Goal: Task Accomplishment & Management: Manage account settings

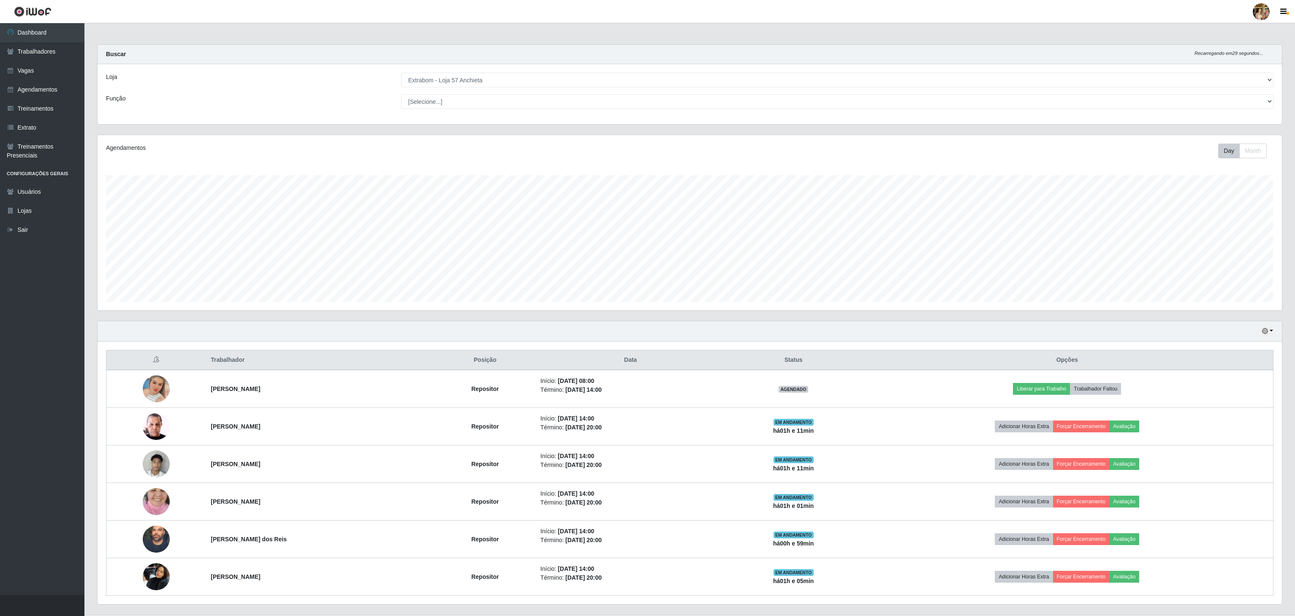
select select "470"
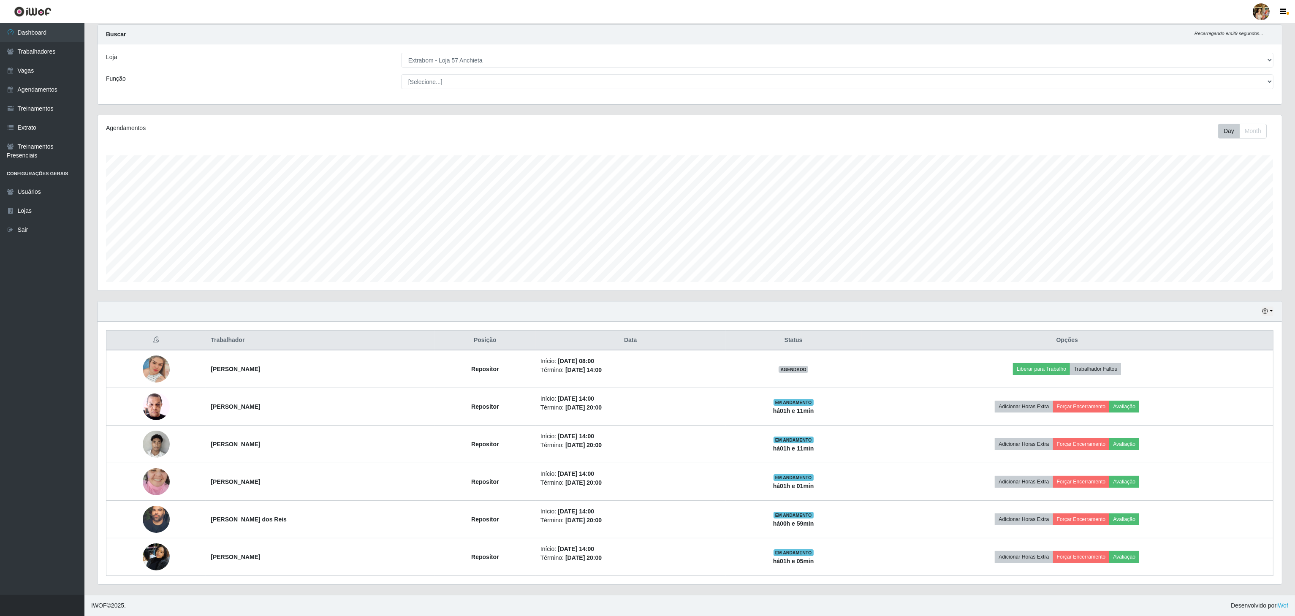
scroll to position [176, 1184]
click at [51, 43] on link "Trabalhadores" at bounding box center [42, 51] width 84 height 19
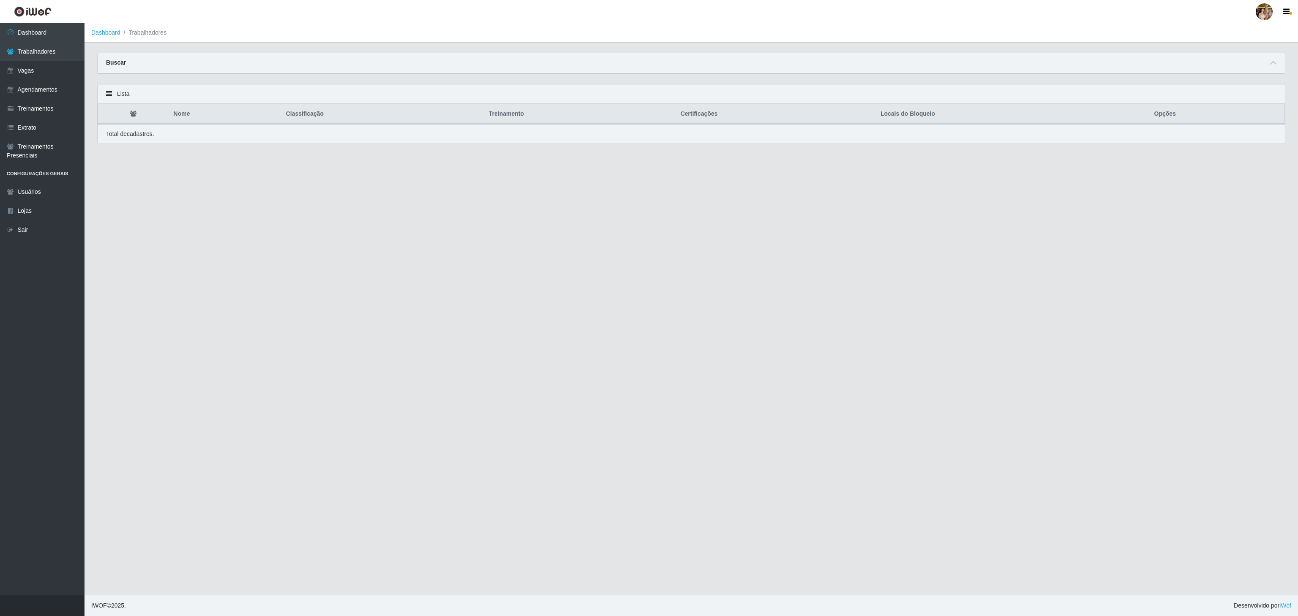
click at [484, 65] on div "Buscar" at bounding box center [691, 63] width 1187 height 20
click at [1270, 64] on icon at bounding box center [1273, 63] width 6 height 6
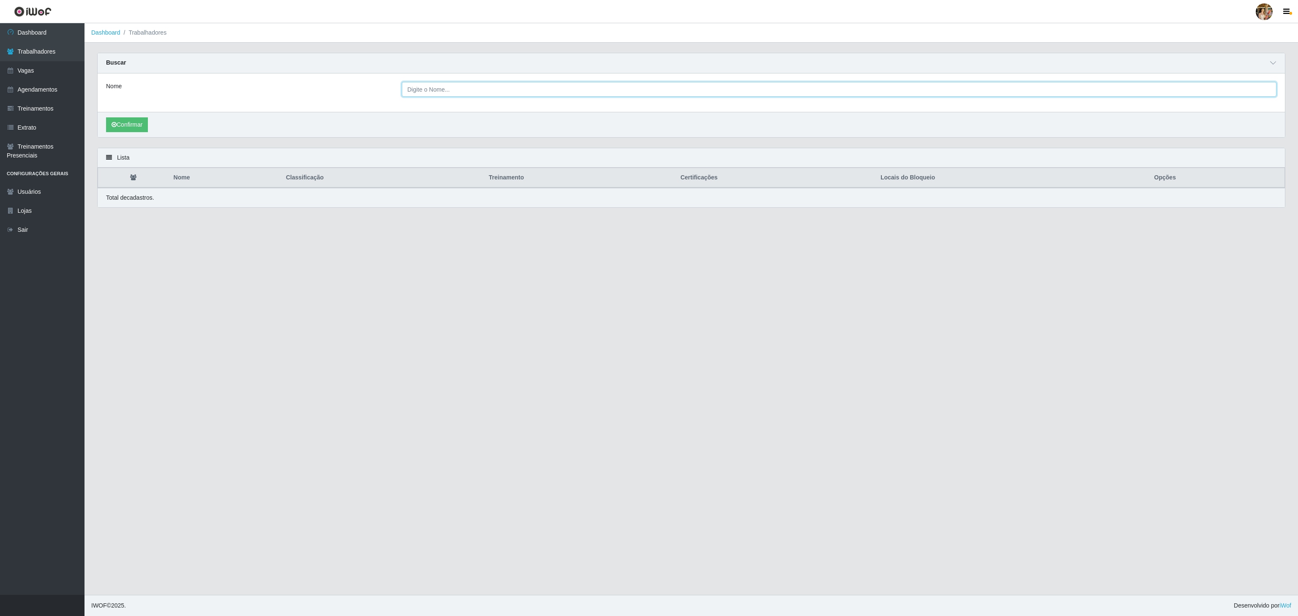
click at [542, 84] on input "Nome" at bounding box center [839, 89] width 874 height 15
paste input "[PERSON_NAME] dos Rei"
type input "[PERSON_NAME] dos Rei"
click at [138, 128] on button "Confirmar" at bounding box center [127, 124] width 42 height 15
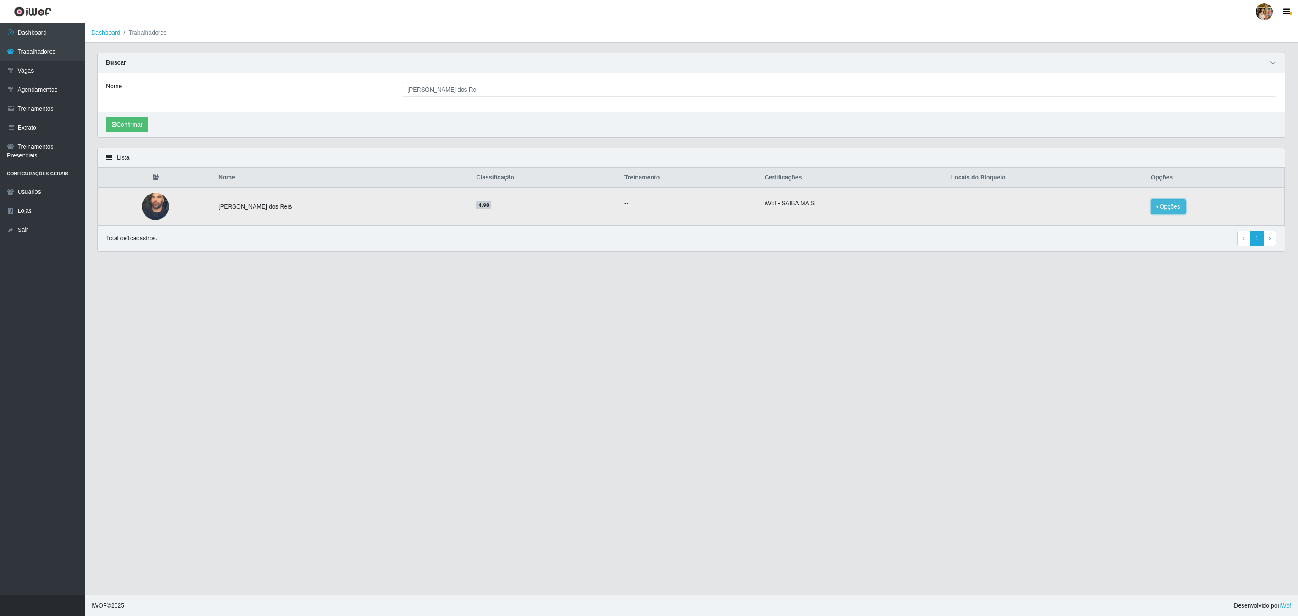
click at [1178, 214] on button "Opções" at bounding box center [1168, 206] width 35 height 15
click at [1132, 219] on button "Bloquear - Loja" at bounding box center [1115, 214] width 68 height 17
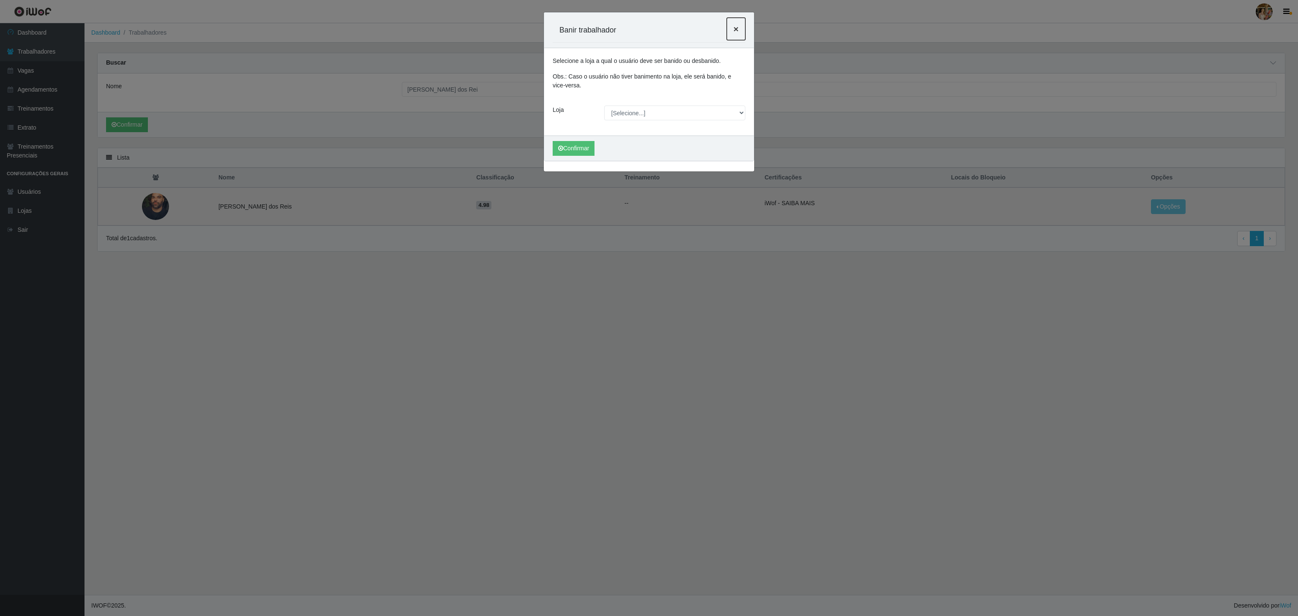
click at [738, 31] on button "×" at bounding box center [735, 29] width 19 height 22
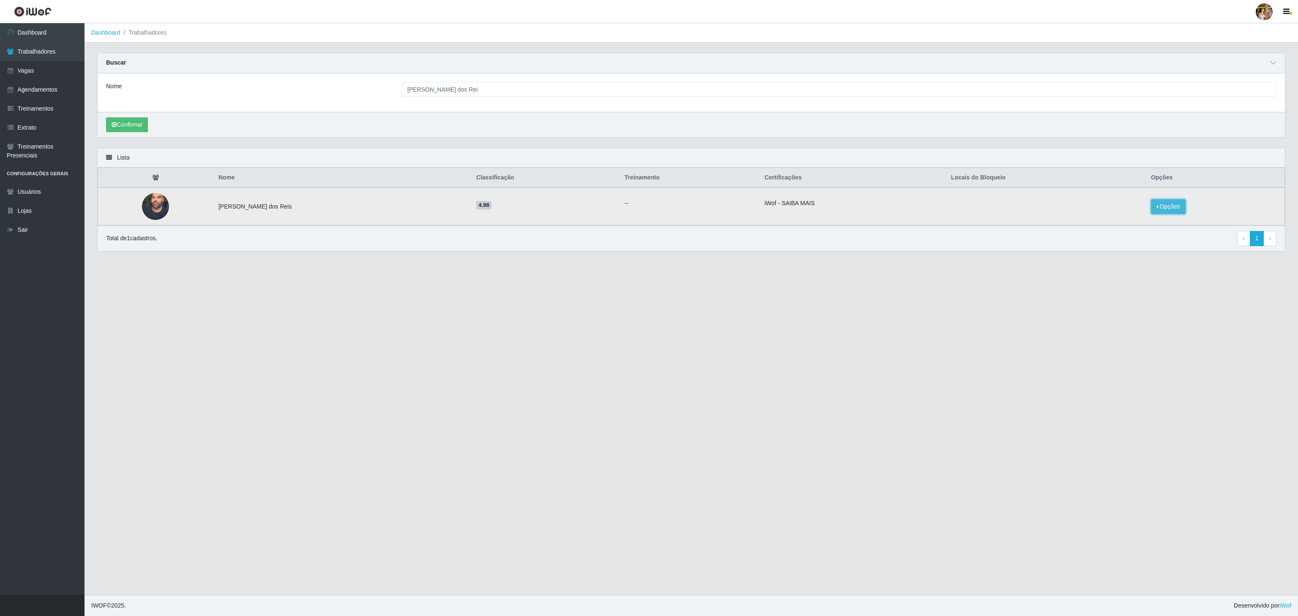
click at [1164, 211] on button "Opções" at bounding box center [1168, 206] width 35 height 15
click at [1124, 197] on button "Bloquear - Empresa" at bounding box center [1115, 197] width 68 height 18
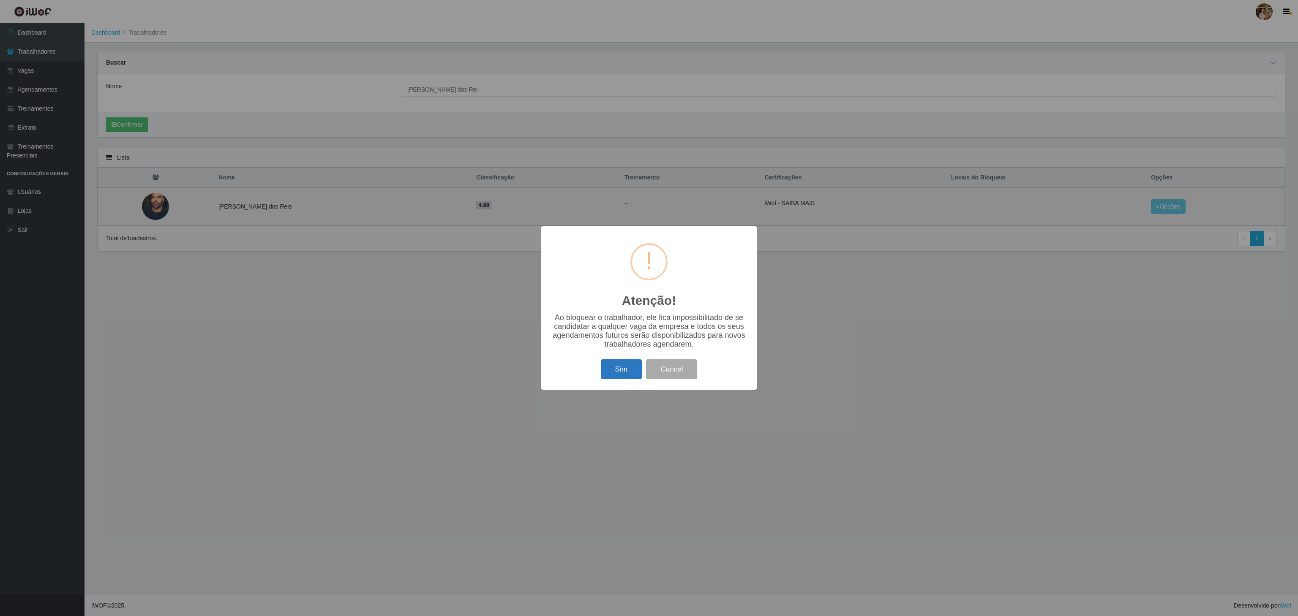
click at [626, 364] on button "Sim" at bounding box center [621, 369] width 41 height 20
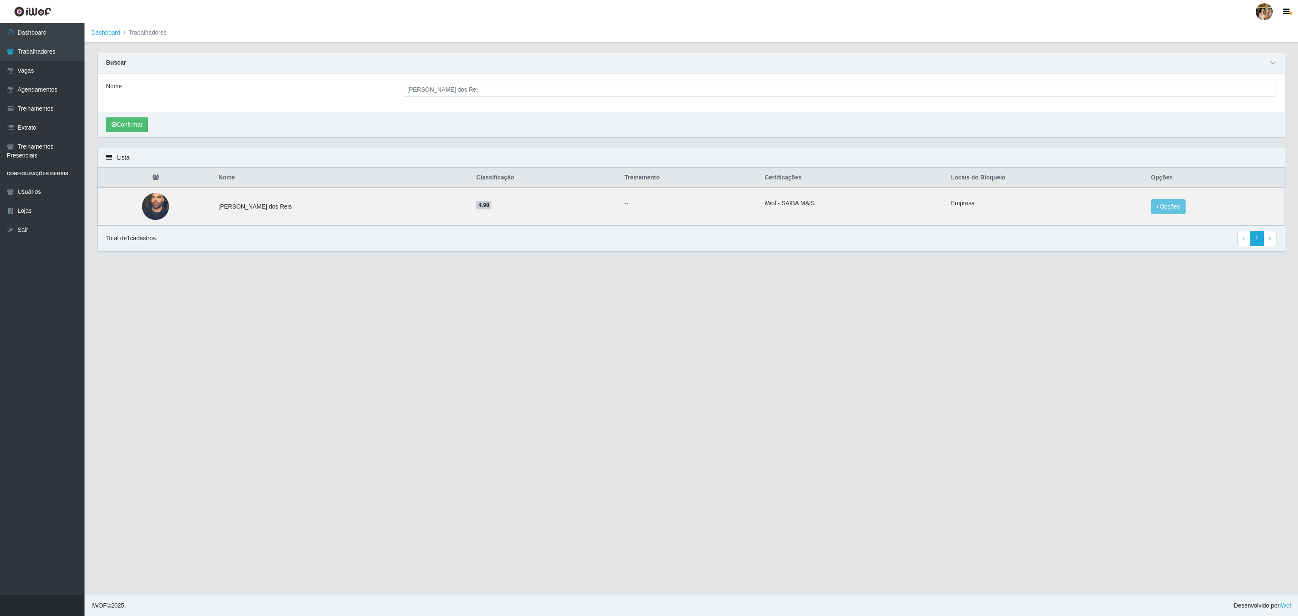
click at [444, 82] on div "Nome [PERSON_NAME] dos Rei" at bounding box center [691, 92] width 1187 height 38
drag, startPoint x: 54, startPoint y: 34, endPoint x: 61, endPoint y: 36, distance: 6.7
click at [54, 34] on link "Dashboard" at bounding box center [42, 32] width 84 height 19
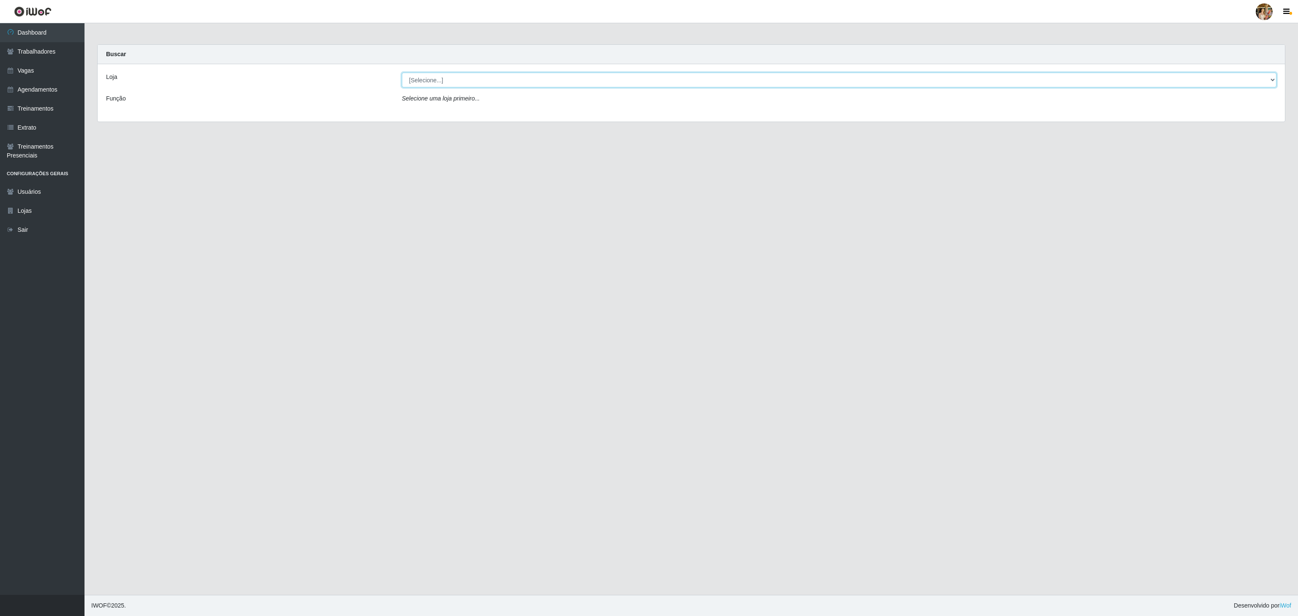
click at [435, 79] on select "[Selecione...] Atacado Vem - [GEOGRAPHIC_DATA] 30 Laranjeiras Velha Atacado Vem…" at bounding box center [839, 80] width 874 height 15
select select "470"
click at [402, 73] on select "[Selecione...] Atacado Vem - [GEOGRAPHIC_DATA] 30 Laranjeiras Velha Atacado Vem…" at bounding box center [839, 80] width 874 height 15
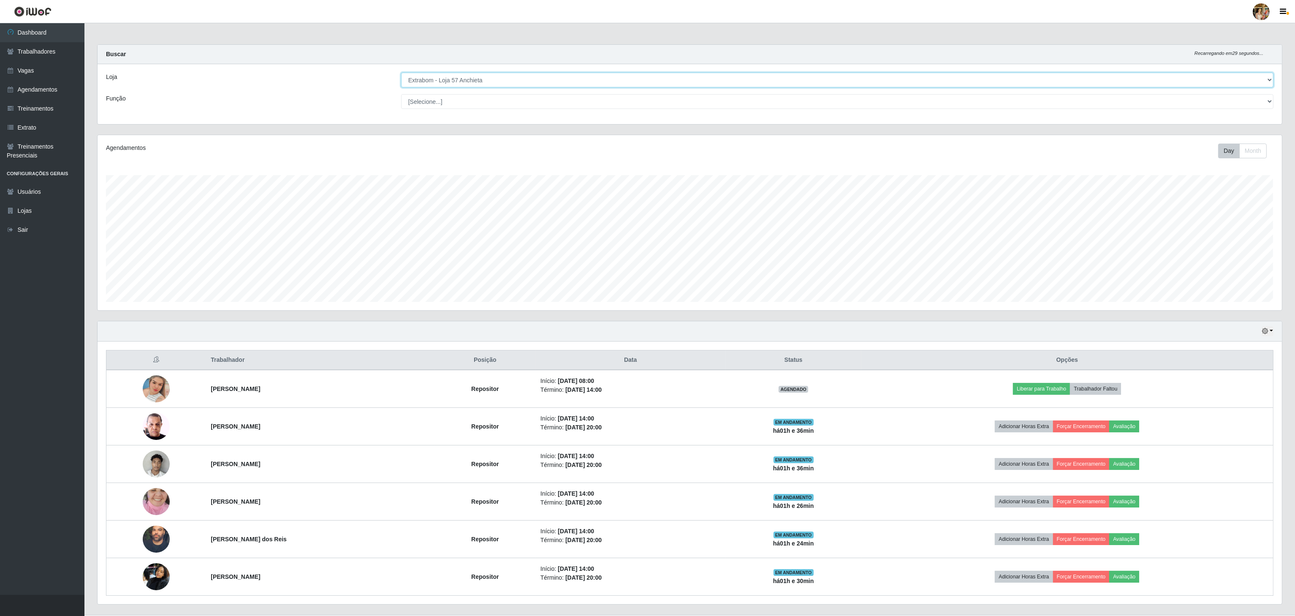
scroll to position [24, 0]
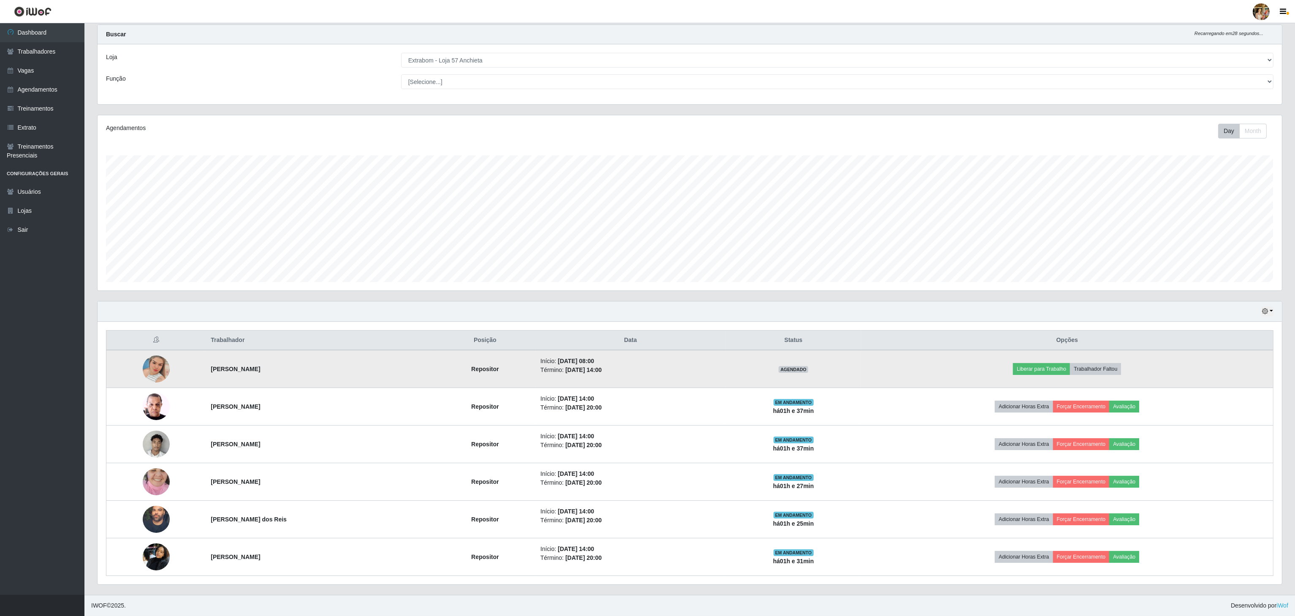
drag, startPoint x: 197, startPoint y: 366, endPoint x: 392, endPoint y: 378, distance: 195.1
click at [392, 378] on tr "[PERSON_NAME] Repositor Início: [DATE] 08:00 Término: [DATE] 14:00 AGENDADO Lib…" at bounding box center [689, 369] width 1167 height 38
click at [392, 377] on td "[PERSON_NAME]" at bounding box center [320, 369] width 229 height 38
drag, startPoint x: 547, startPoint y: 358, endPoint x: 624, endPoint y: 365, distance: 78.0
click at [624, 365] on ul "Início: [DATE] 08:00 Término: [DATE] 14:00" at bounding box center [631, 366] width 180 height 18
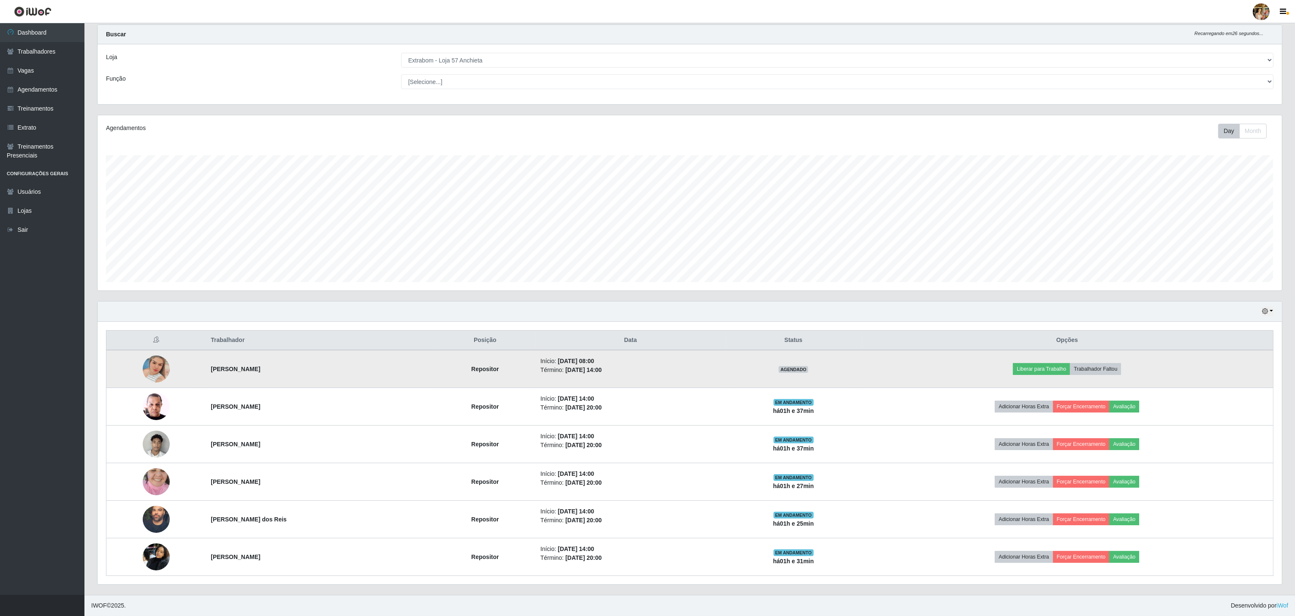
click at [624, 366] on li "Término: [DATE] 14:00" at bounding box center [631, 370] width 180 height 9
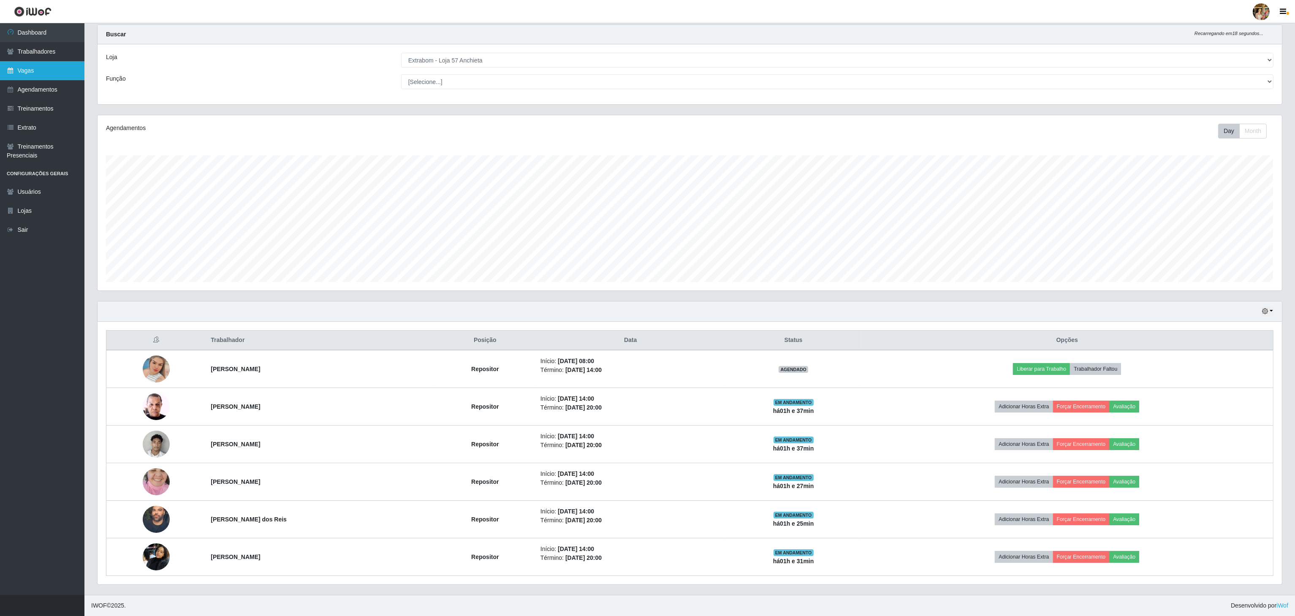
drag, startPoint x: 37, startPoint y: 55, endPoint x: 61, endPoint y: 61, distance: 24.8
click at [38, 55] on link "Trabalhadores" at bounding box center [42, 51] width 84 height 19
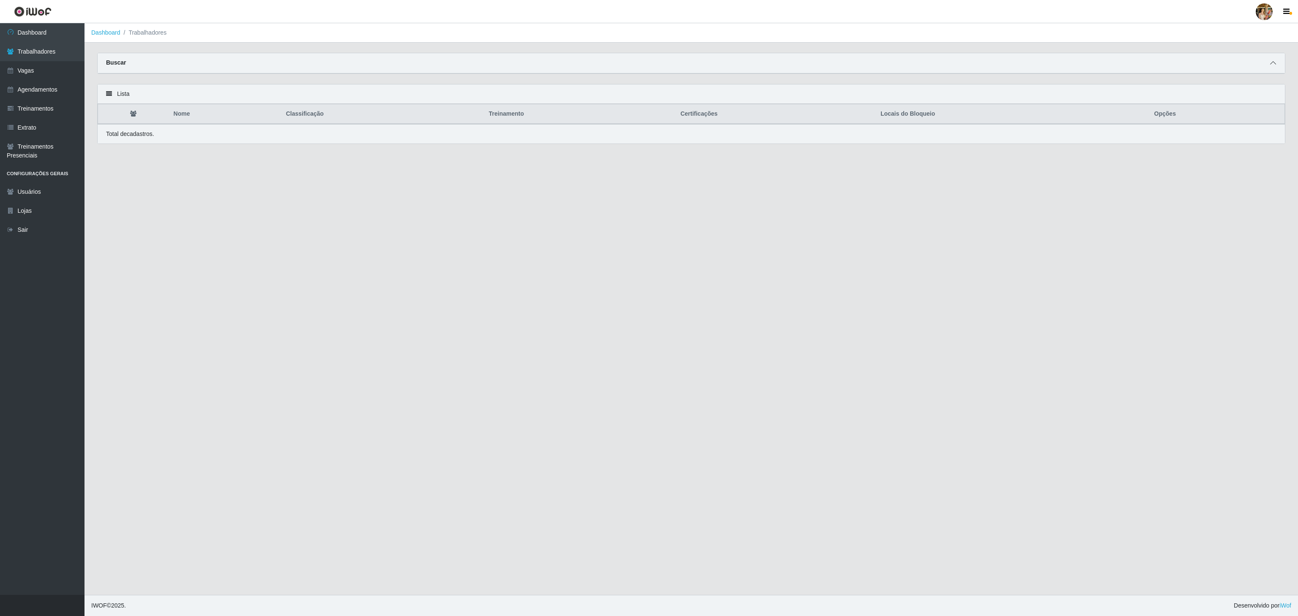
click at [1274, 63] on icon at bounding box center [1273, 63] width 6 height 6
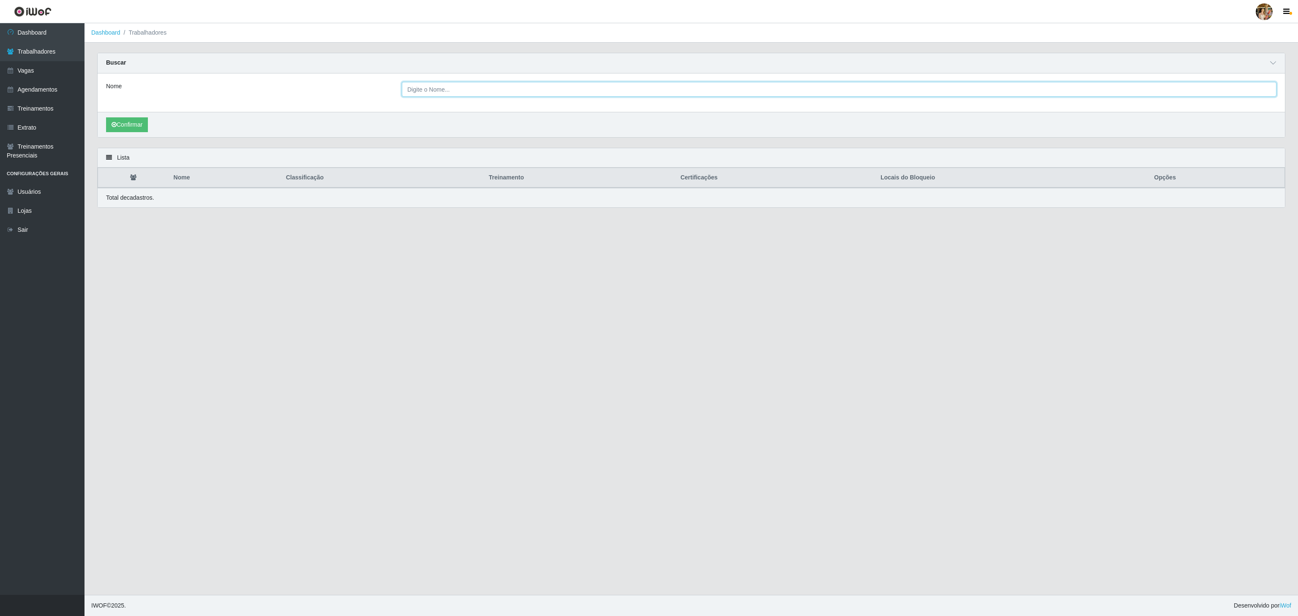
click at [479, 92] on input "Nome" at bounding box center [839, 89] width 874 height 15
type input "[PERSON_NAME] dos Rei"
click at [142, 119] on button "Confirmar" at bounding box center [127, 124] width 42 height 15
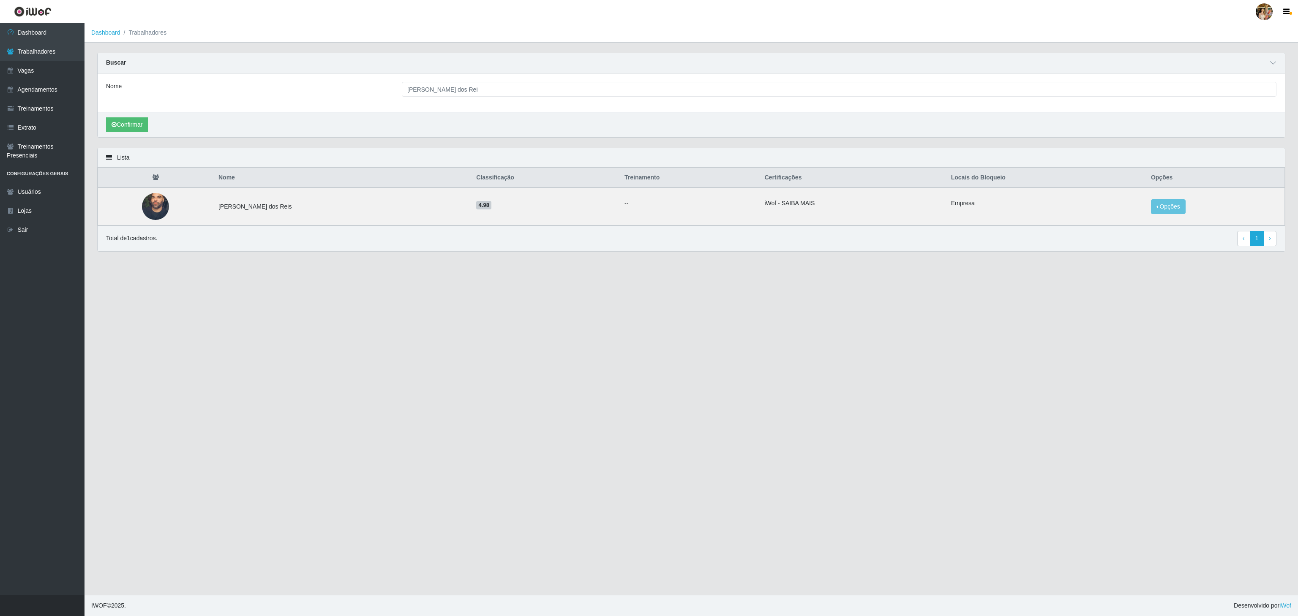
click at [672, 509] on main "Dashboard Trabalhadores Carregando... Buscar Nome [PERSON_NAME] dos Rei Confirm…" at bounding box center [690, 309] width 1213 height 572
